Goal: Navigation & Orientation: Find specific page/section

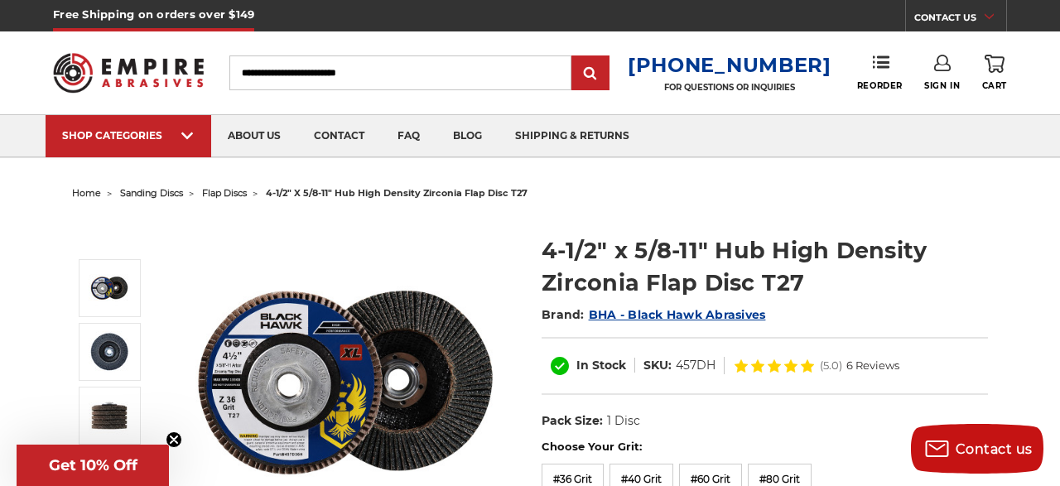
click at [147, 191] on span "sanding discs" at bounding box center [151, 193] width 63 height 12
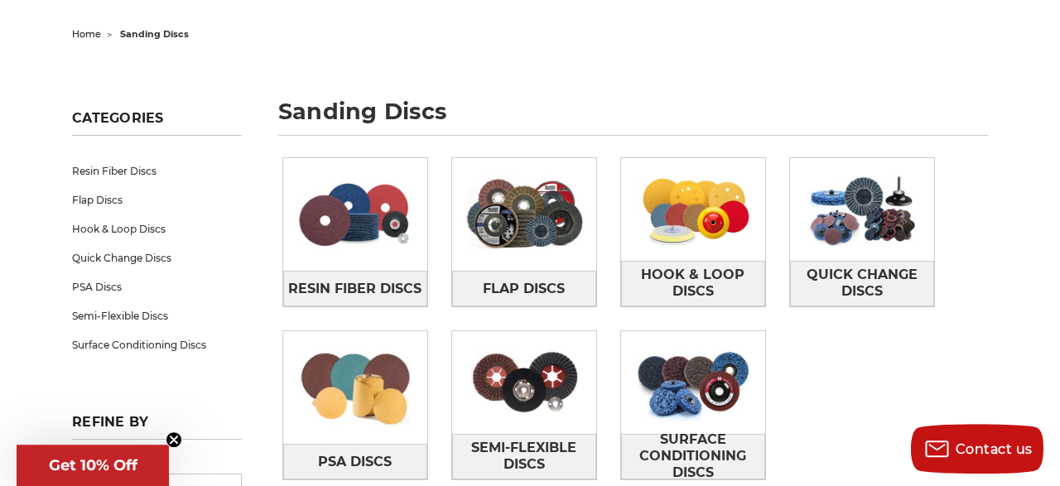
scroll to position [172, 0]
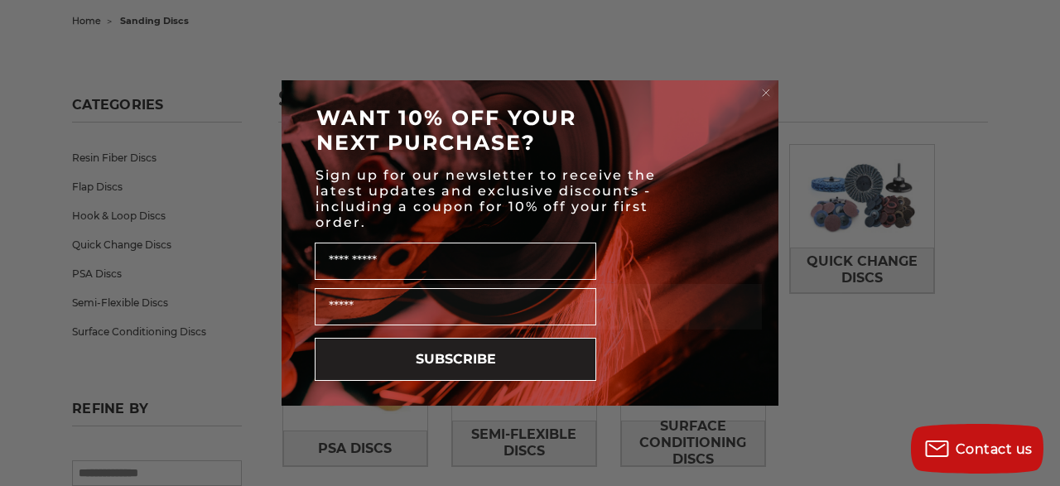
click at [768, 92] on circle "Close dialog" at bounding box center [767, 93] width 16 height 16
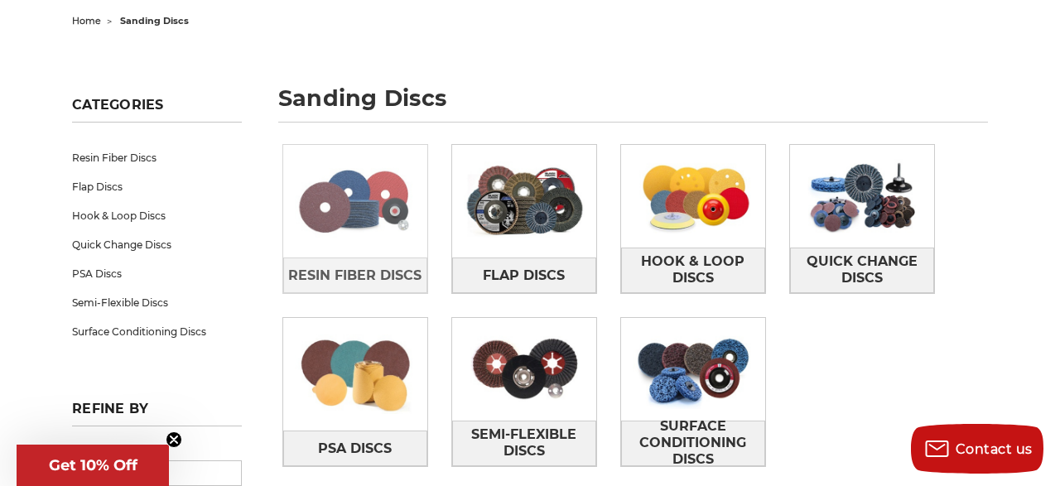
click at [345, 205] on img at bounding box center [355, 201] width 144 height 103
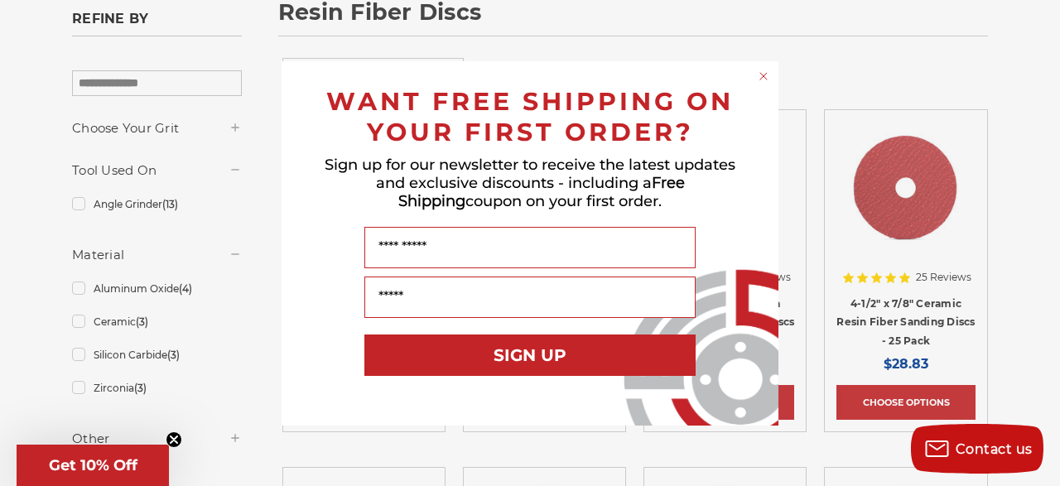
click at [766, 75] on circle "Close dialog" at bounding box center [764, 76] width 16 height 16
